Goal: Task Accomplishment & Management: Manage account settings

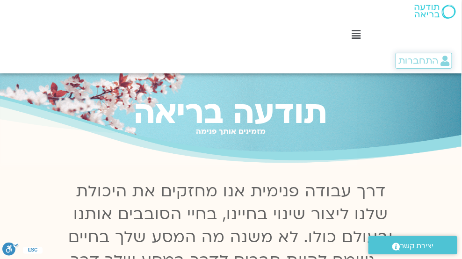
click at [420, 61] on span "התחברות" at bounding box center [418, 61] width 40 height 10
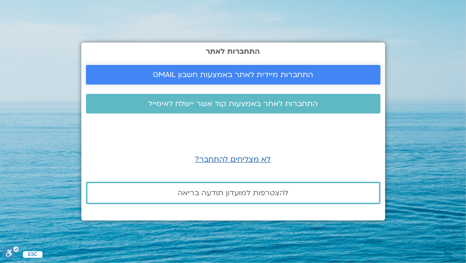
click at [302, 73] on span "התחברות מיידית לאתר באמצעות חשבון GMAIL" at bounding box center [233, 75] width 160 height 8
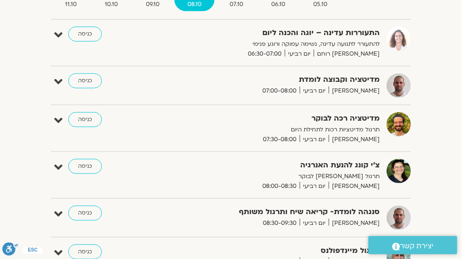
scroll to position [133, 0]
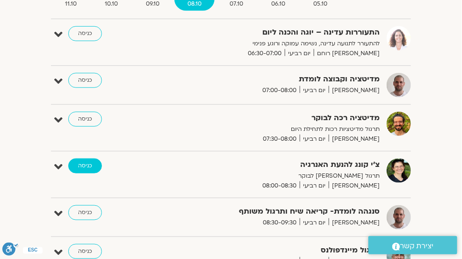
click at [92, 164] on link "כניסה" at bounding box center [85, 165] width 34 height 15
